Goal: Task Accomplishment & Management: Complete application form

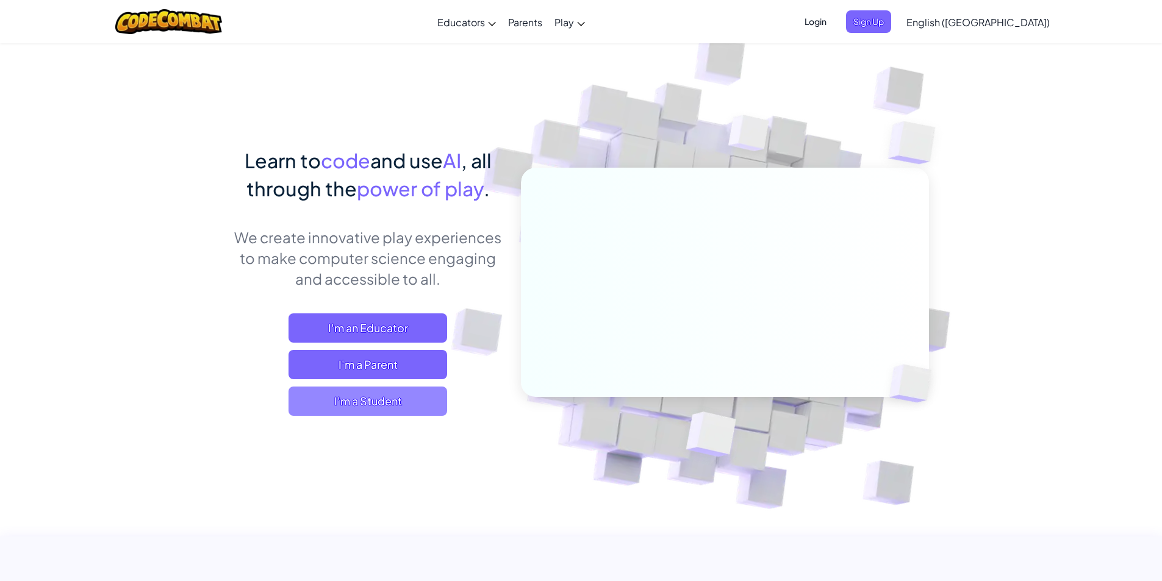
click at [381, 397] on span "I'm a Student" at bounding box center [368, 401] width 159 height 29
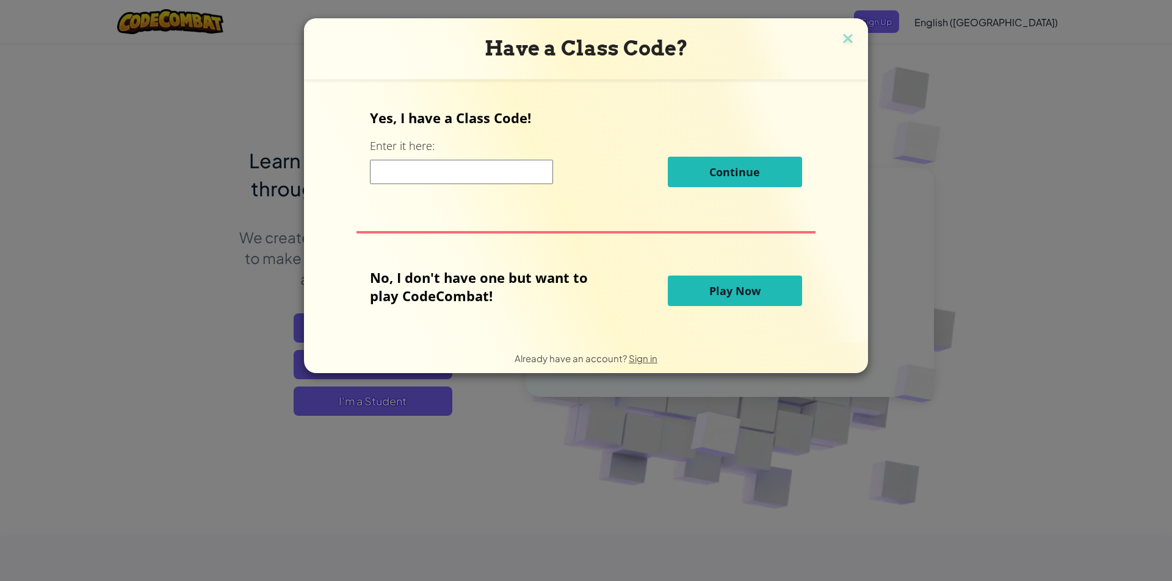
click at [496, 177] on input at bounding box center [461, 172] width 183 height 24
click at [978, 152] on div "Have a Class Code? Yes, I have a Class Code! Enter it here: Continue No, I don'…" at bounding box center [586, 290] width 1172 height 581
click at [835, 56] on h3 "Have a Class Code?" at bounding box center [585, 48] width 545 height 25
click at [844, 40] on img at bounding box center [848, 40] width 16 height 18
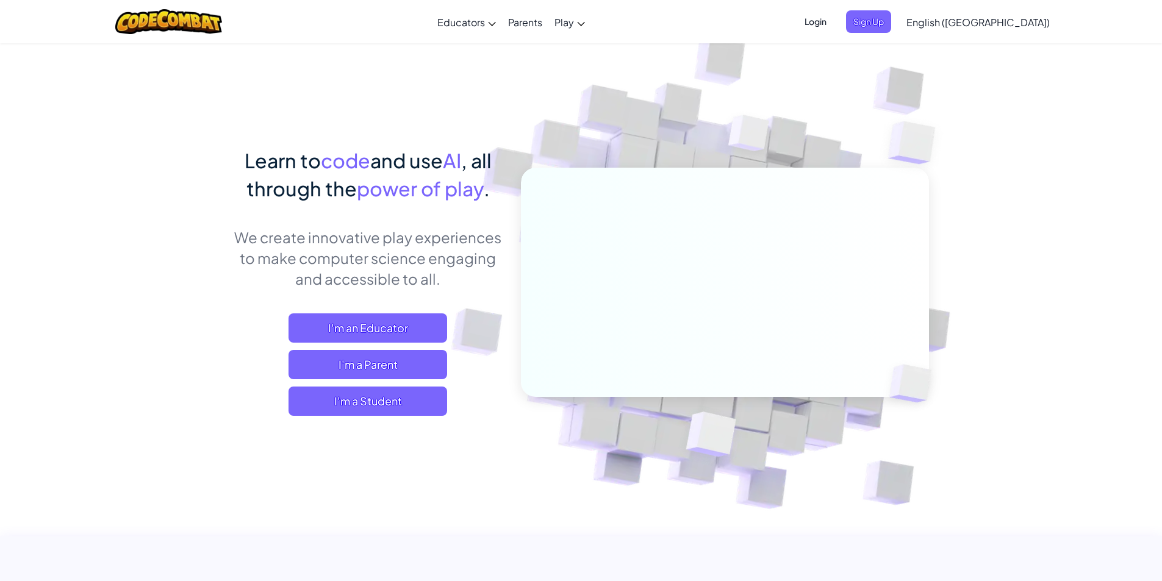
click at [834, 24] on span "Login" at bounding box center [815, 21] width 37 height 23
